Goal: Transaction & Acquisition: Purchase product/service

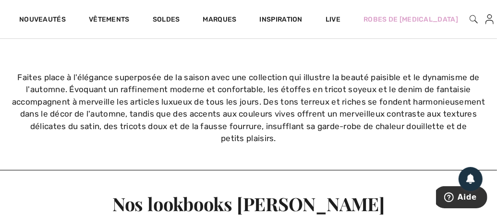
scroll to position [1507, 0]
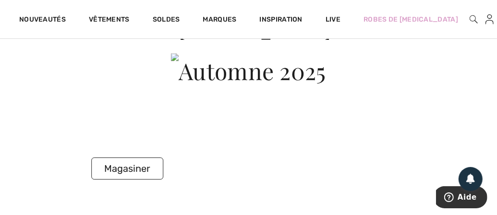
click at [134, 164] on button "Magasiner" at bounding box center [127, 168] width 72 height 22
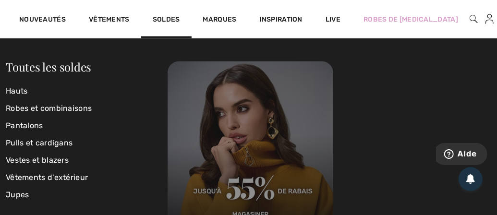
scroll to position [2826, 0]
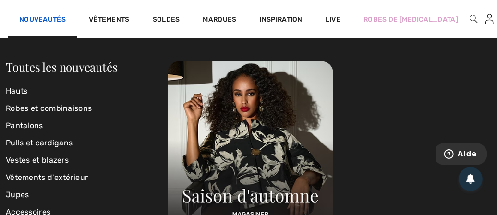
click at [48, 19] on link "Nouveautés" at bounding box center [42, 20] width 47 height 10
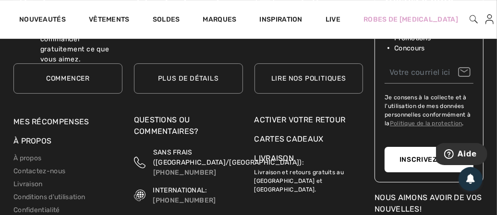
scroll to position [3391, 0]
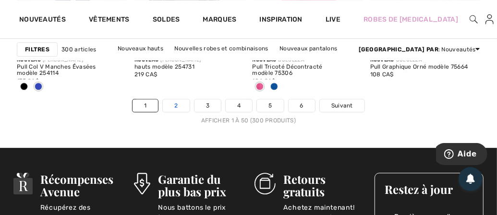
click at [181, 102] on link "2" at bounding box center [176, 105] width 26 height 12
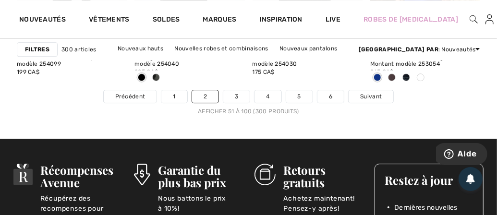
scroll to position [3422, 0]
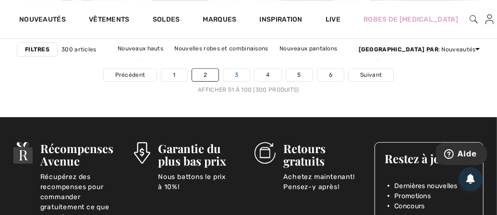
click at [235, 74] on link "3" at bounding box center [236, 75] width 26 height 12
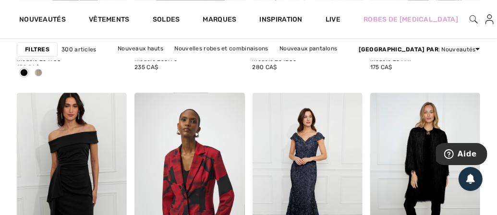
scroll to position [3333, 0]
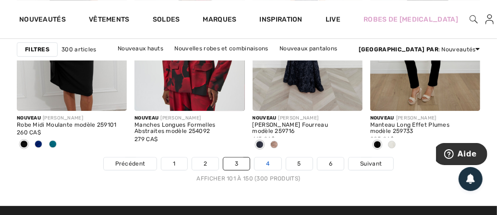
click at [277, 161] on link "4" at bounding box center [267, 163] width 26 height 12
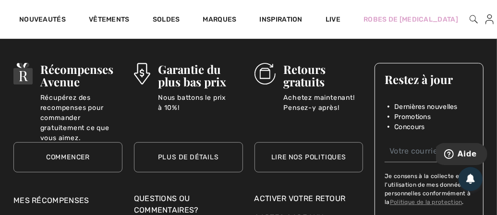
scroll to position [3397, 0]
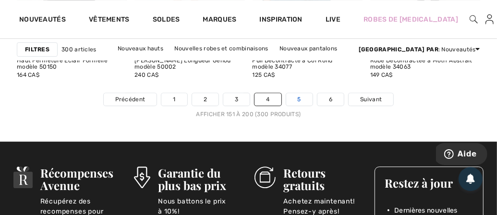
click at [301, 96] on link "5" at bounding box center [299, 99] width 26 height 12
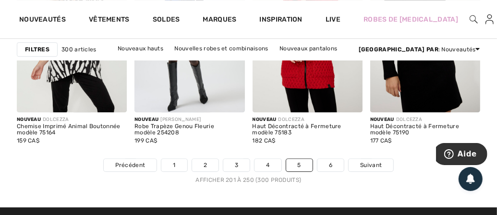
scroll to position [3364, 0]
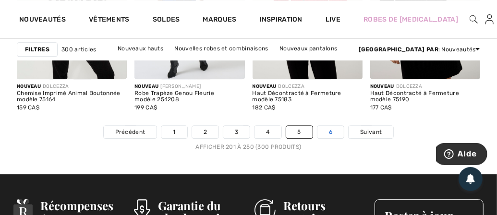
click at [324, 129] on link "6" at bounding box center [330, 132] width 26 height 12
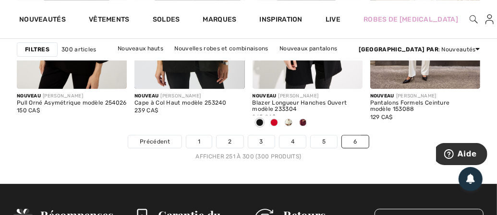
scroll to position [3382, 0]
